Goal: Find specific page/section: Find specific page/section

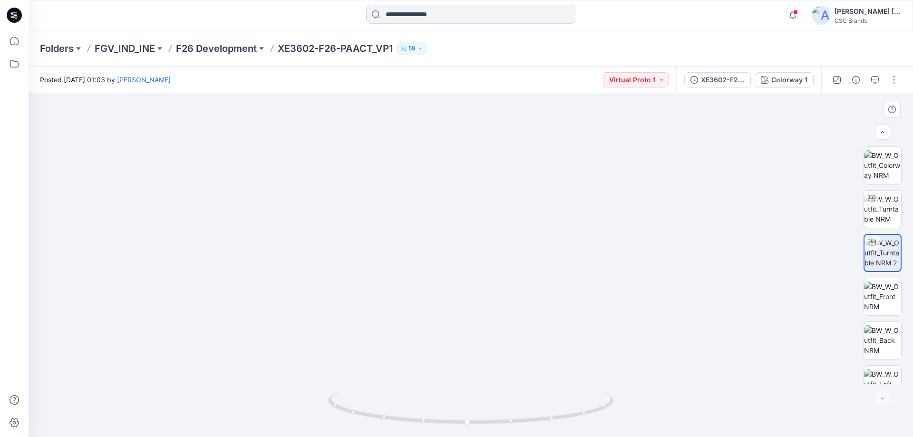
scroll to position [150, 0]
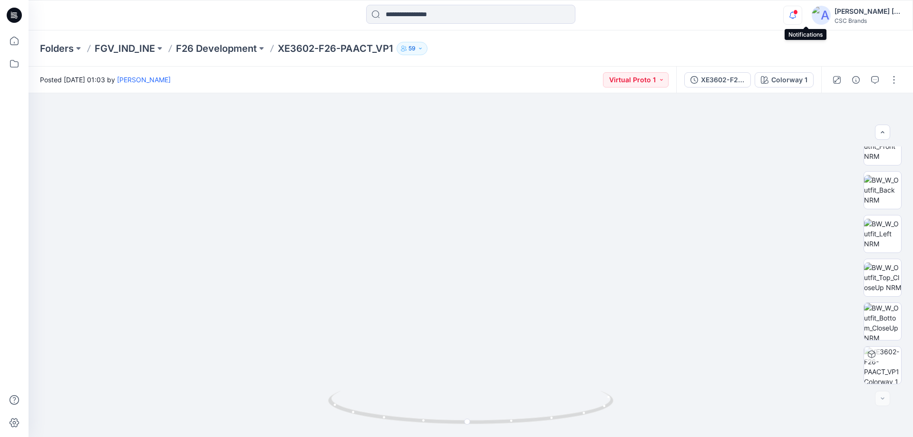
click at [802, 9] on icon "button" at bounding box center [793, 15] width 18 height 19
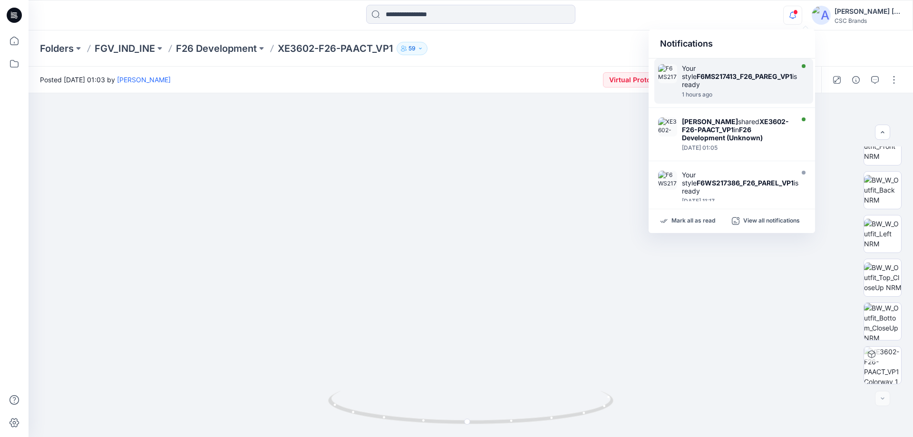
click at [722, 76] on strong "F6MS217413_F26_PAREG_VP1" at bounding box center [745, 76] width 96 height 8
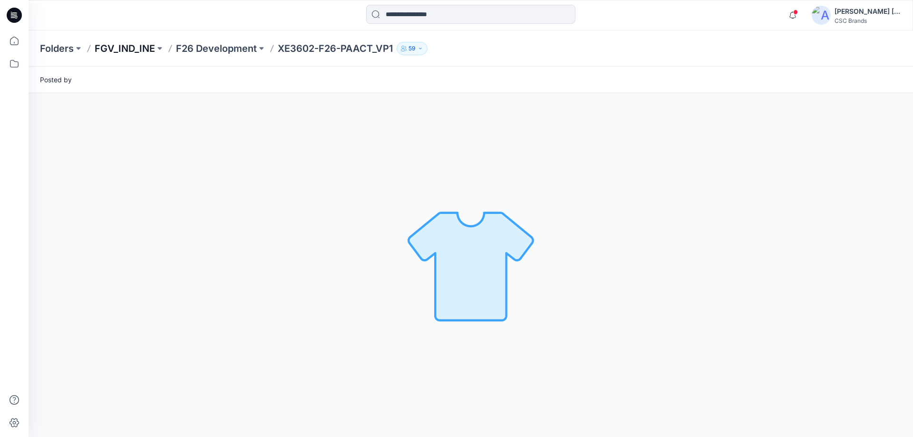
click at [133, 49] on p "FGV_IND_INE" at bounding box center [125, 48] width 60 height 13
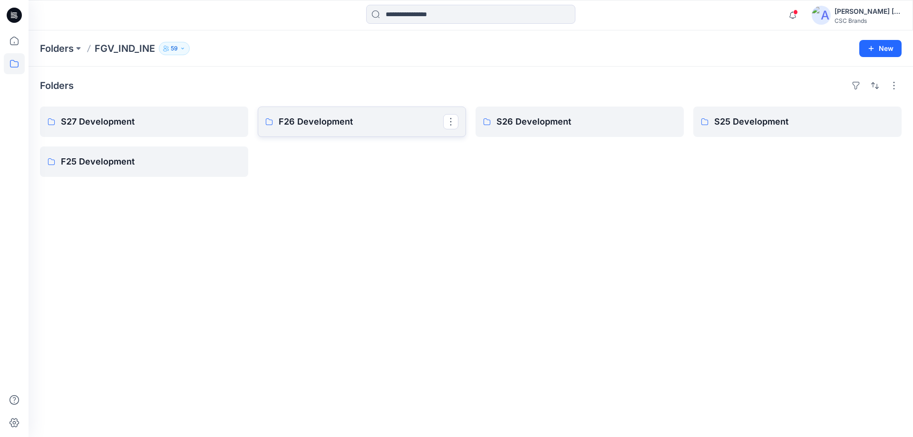
click at [317, 127] on p "F26 Development" at bounding box center [361, 121] width 165 height 13
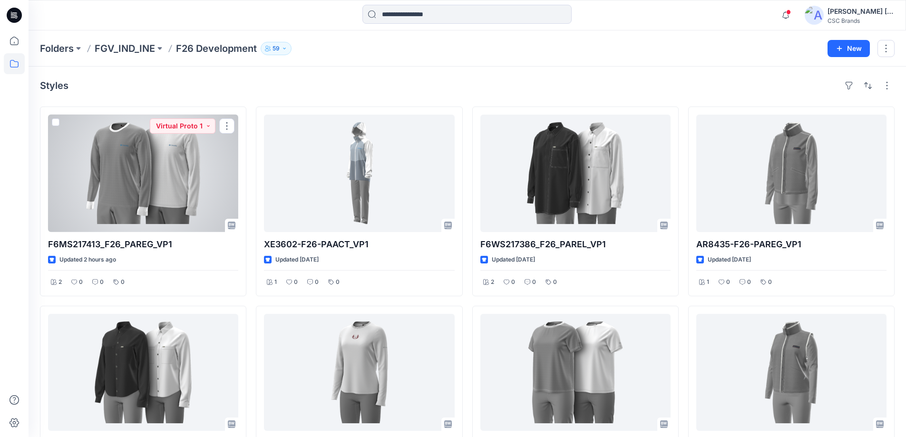
click at [174, 199] on div at bounding box center [143, 174] width 190 height 118
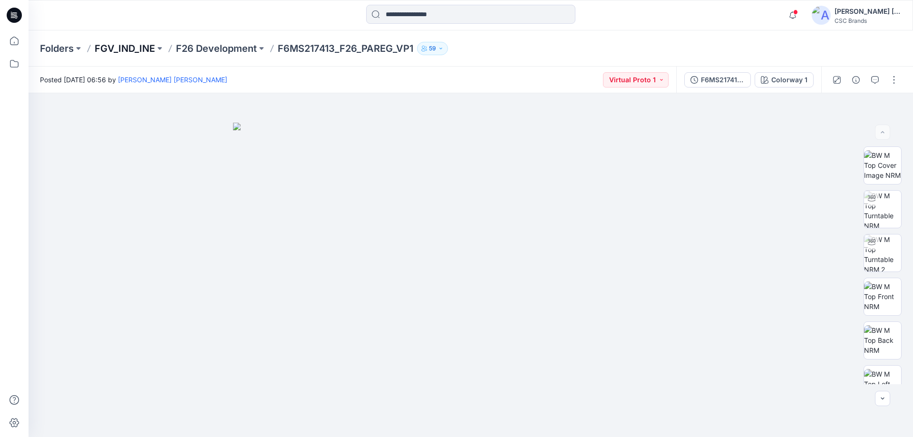
click at [130, 48] on p "FGV_IND_INE" at bounding box center [125, 48] width 60 height 13
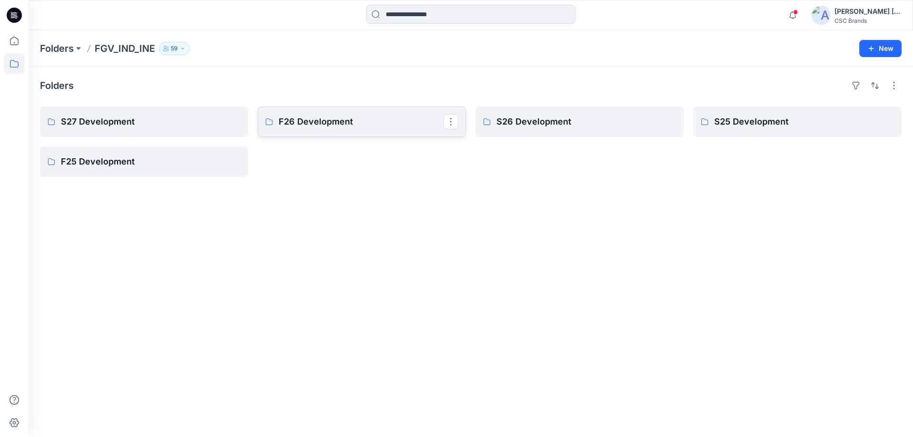
click at [309, 120] on p "F26 Development" at bounding box center [361, 121] width 165 height 13
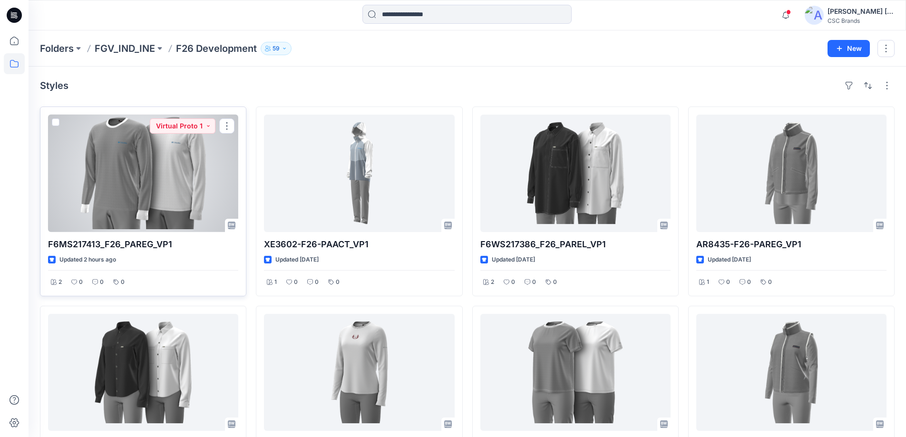
click at [158, 207] on div at bounding box center [143, 174] width 190 height 118
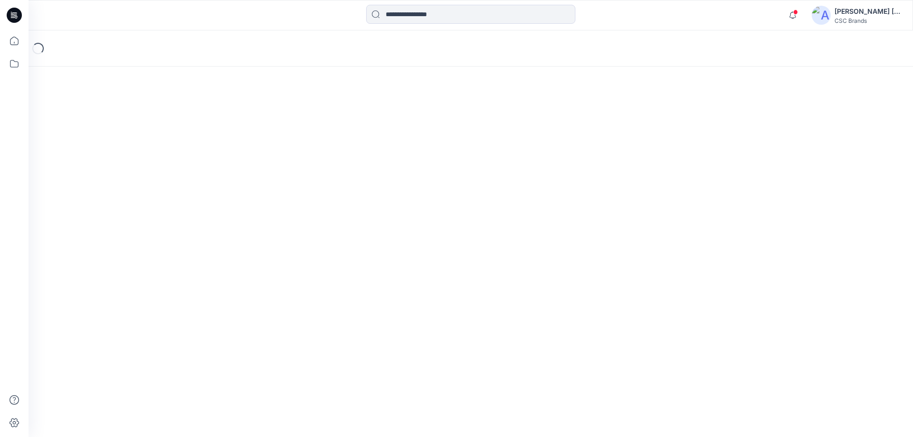
click at [158, 207] on div "Loading..." at bounding box center [471, 233] width 885 height 407
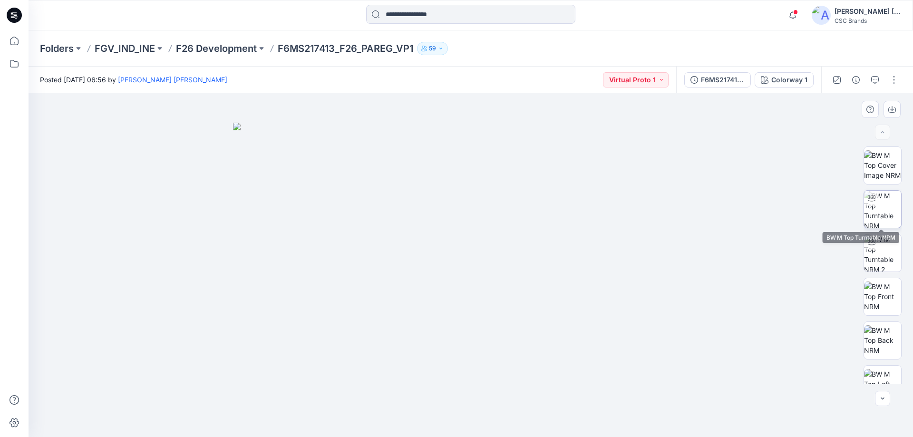
click at [889, 206] on img at bounding box center [882, 209] width 37 height 37
